Goal: Task Accomplishment & Management: Book appointment/travel/reservation

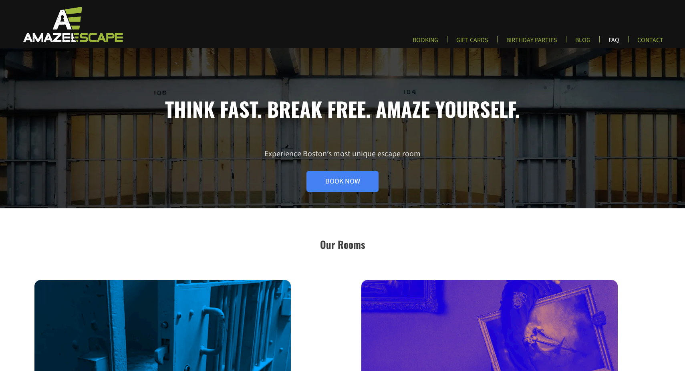
click at [612, 39] on link "FAQ" at bounding box center [614, 42] width 24 height 13
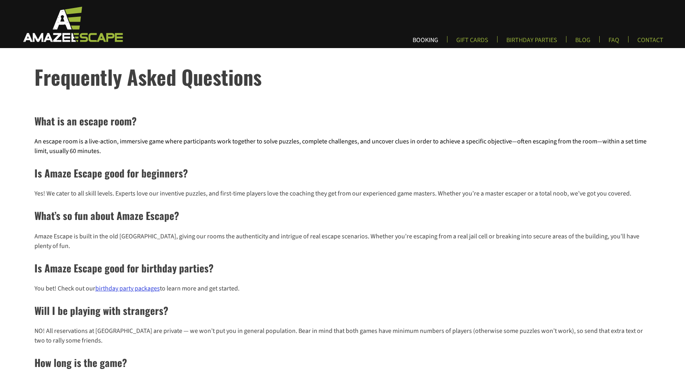
click at [438, 44] on link "BOOKING" at bounding box center [425, 42] width 38 height 13
